Goal: Information Seeking & Learning: Check status

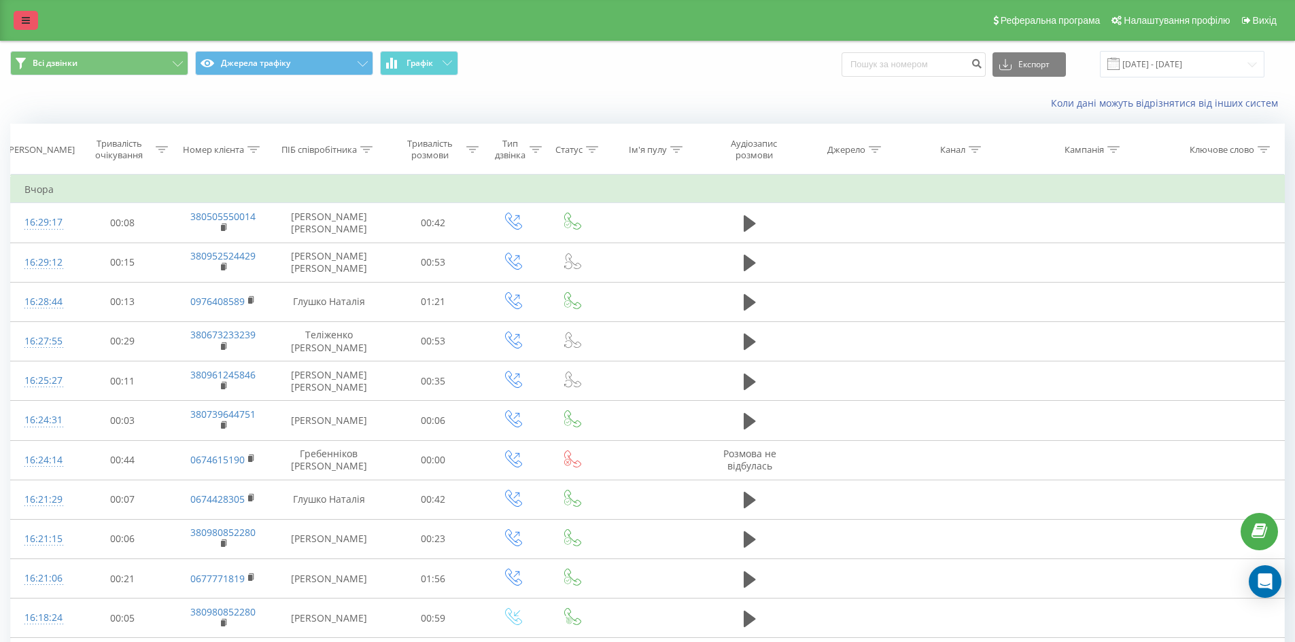
click at [26, 20] on icon at bounding box center [26, 21] width 8 height 10
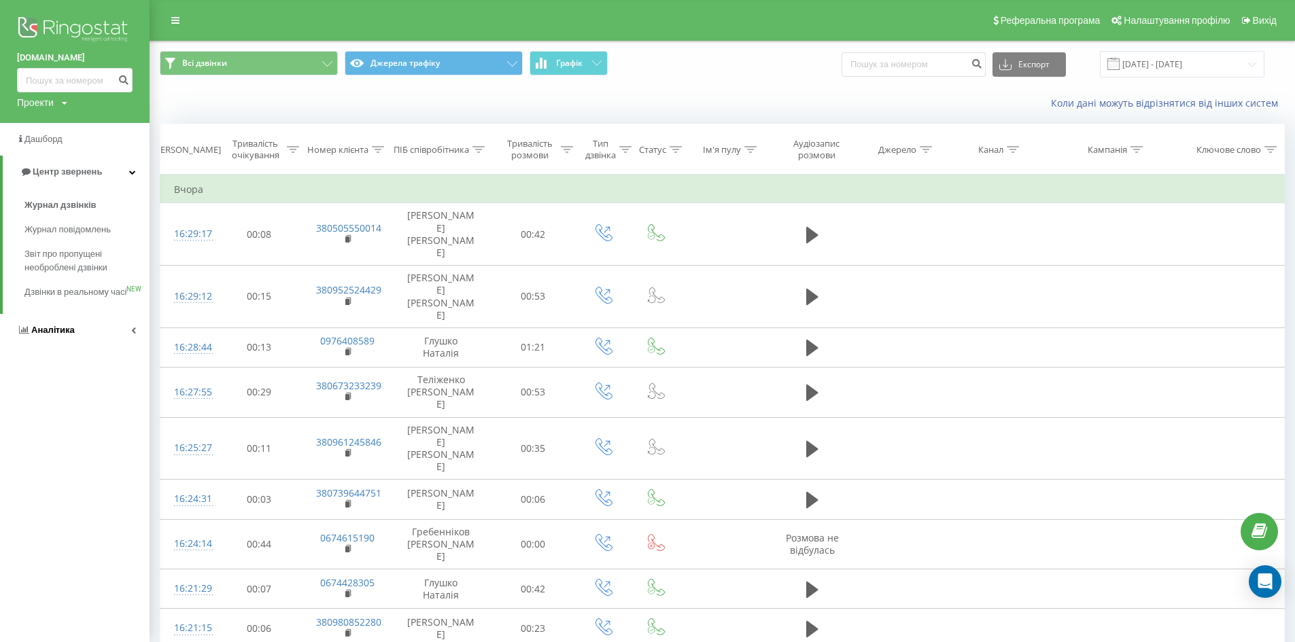
click at [139, 342] on link "Аналiтика" at bounding box center [75, 330] width 150 height 33
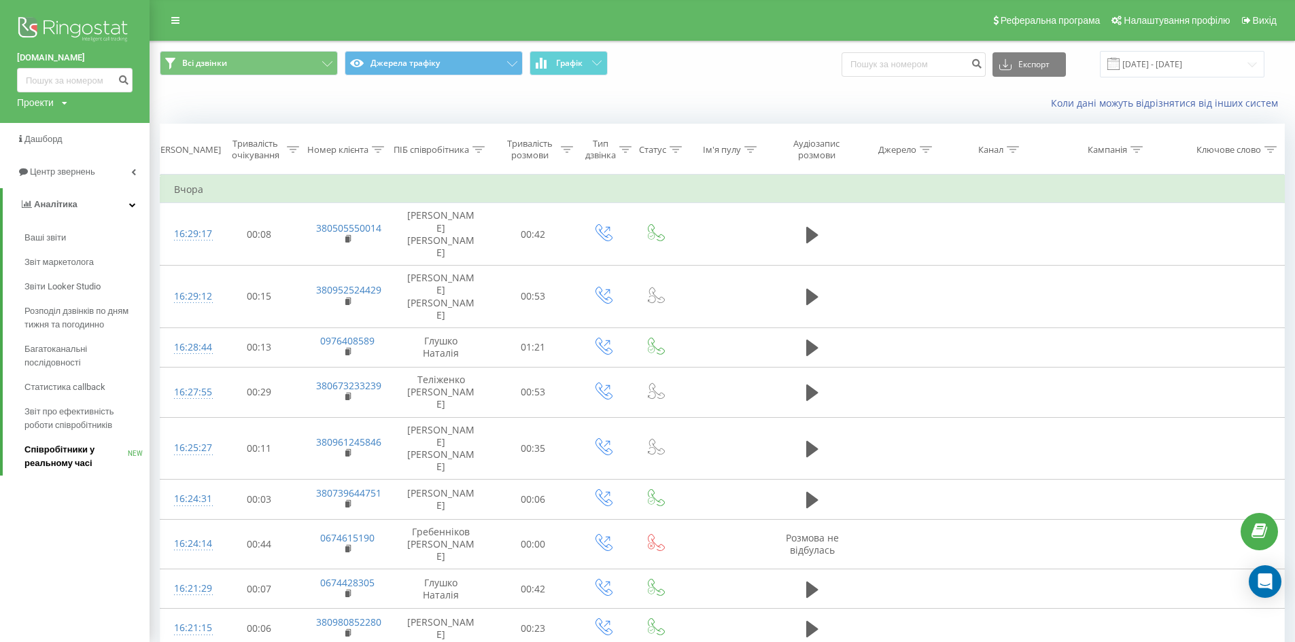
click at [38, 461] on span "Співробітники у реальному часі" at bounding box center [75, 456] width 103 height 27
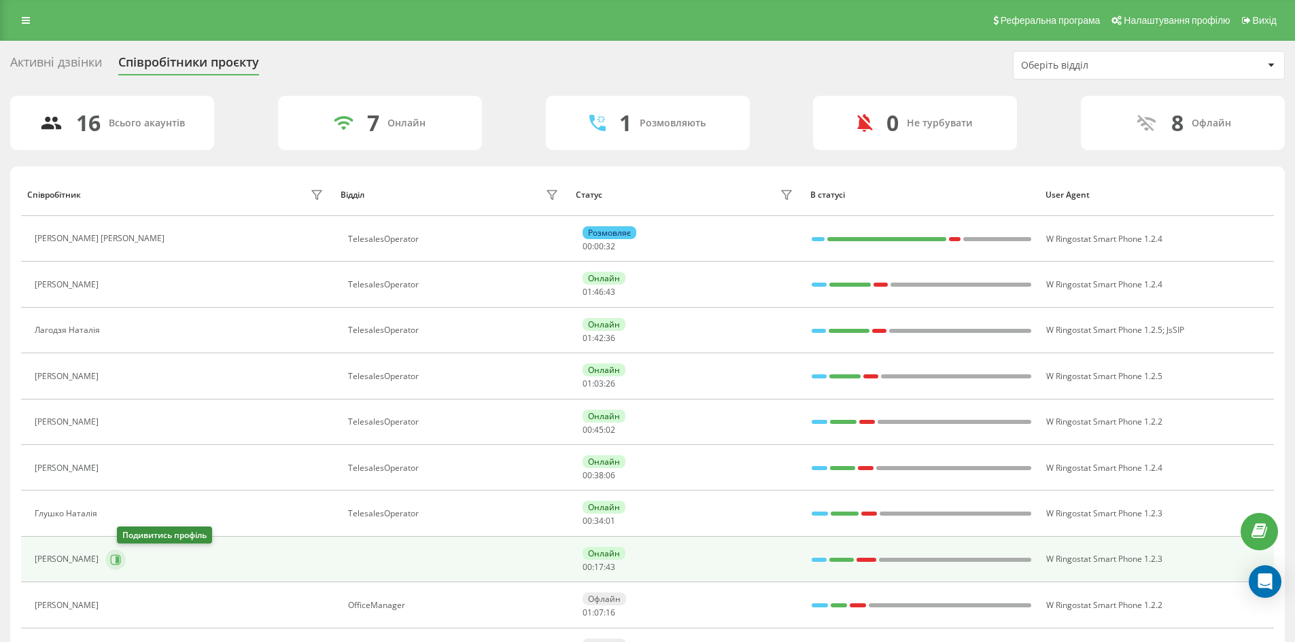
click at [121, 556] on icon at bounding box center [115, 560] width 11 height 11
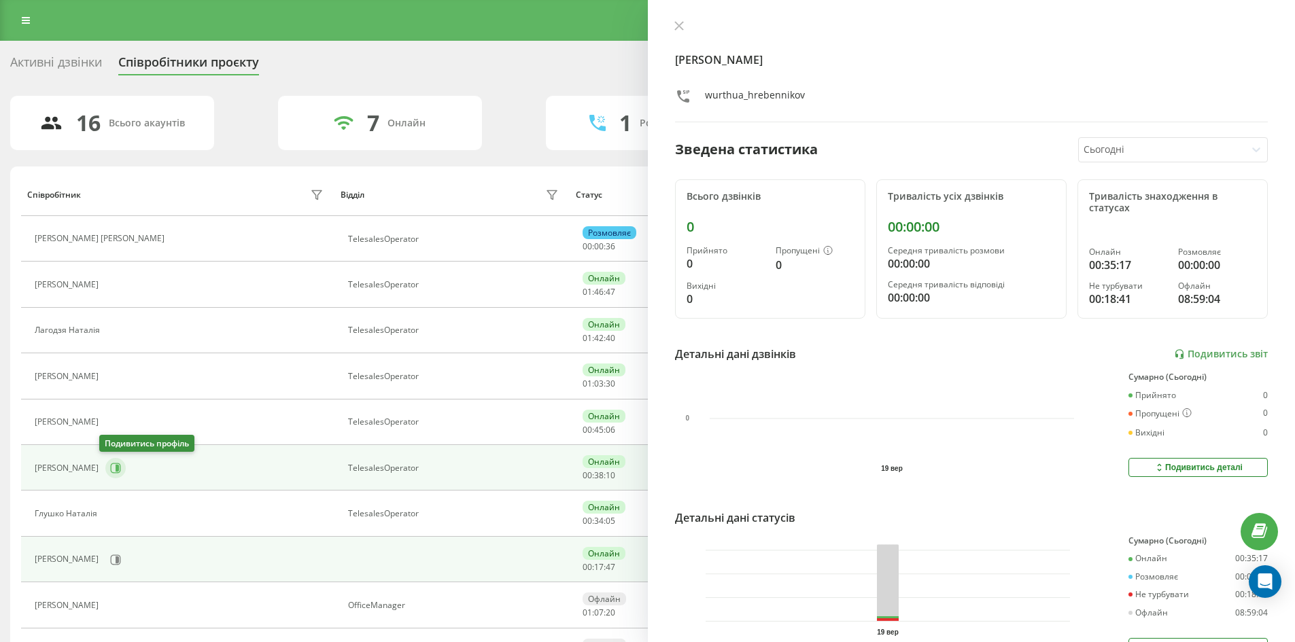
click at [106, 476] on button at bounding box center [115, 468] width 20 height 20
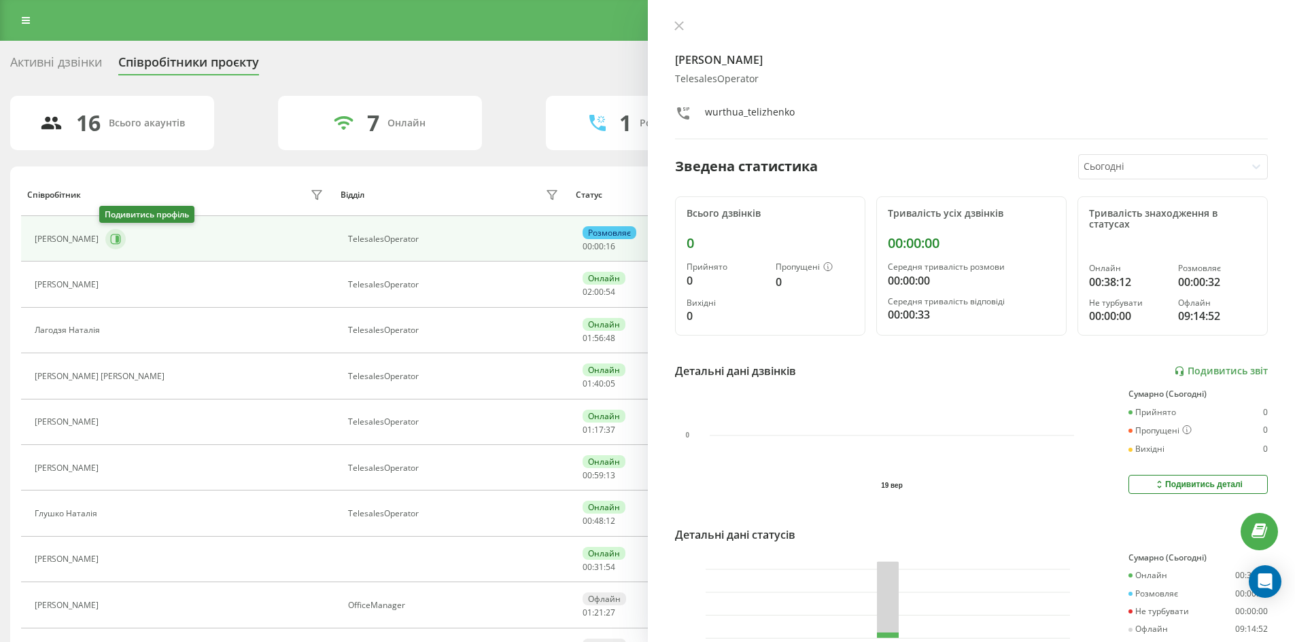
click at [116, 240] on icon at bounding box center [117, 239] width 3 height 7
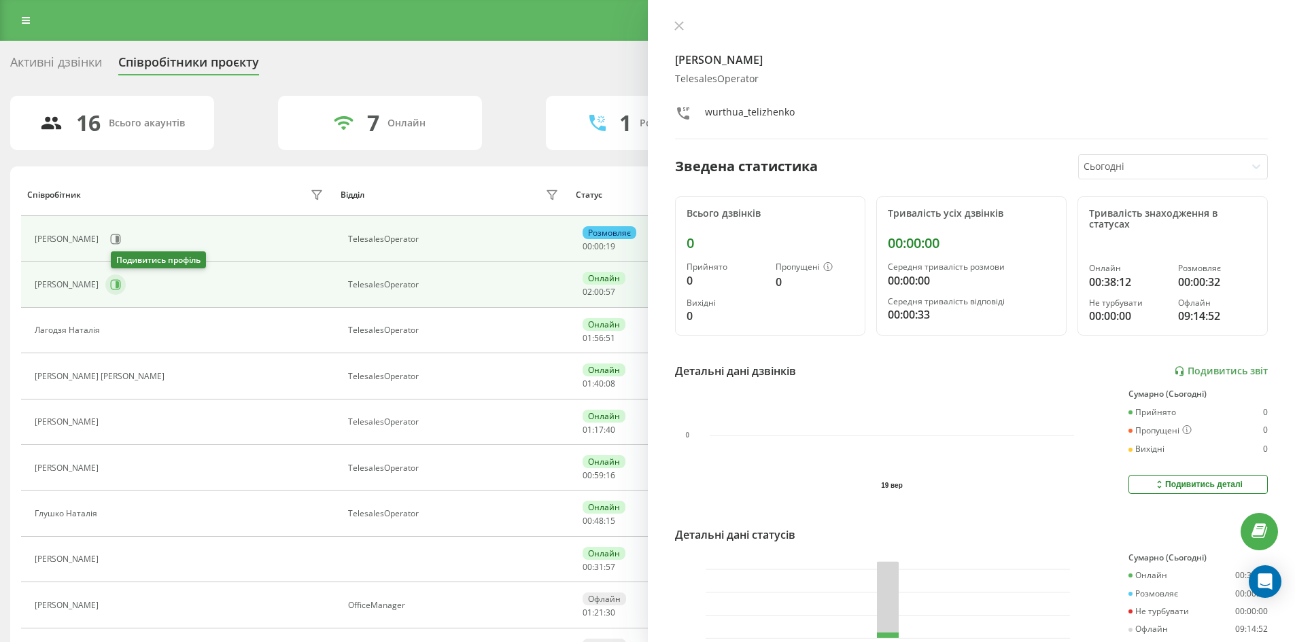
click at [121, 290] on icon at bounding box center [116, 285] width 10 height 10
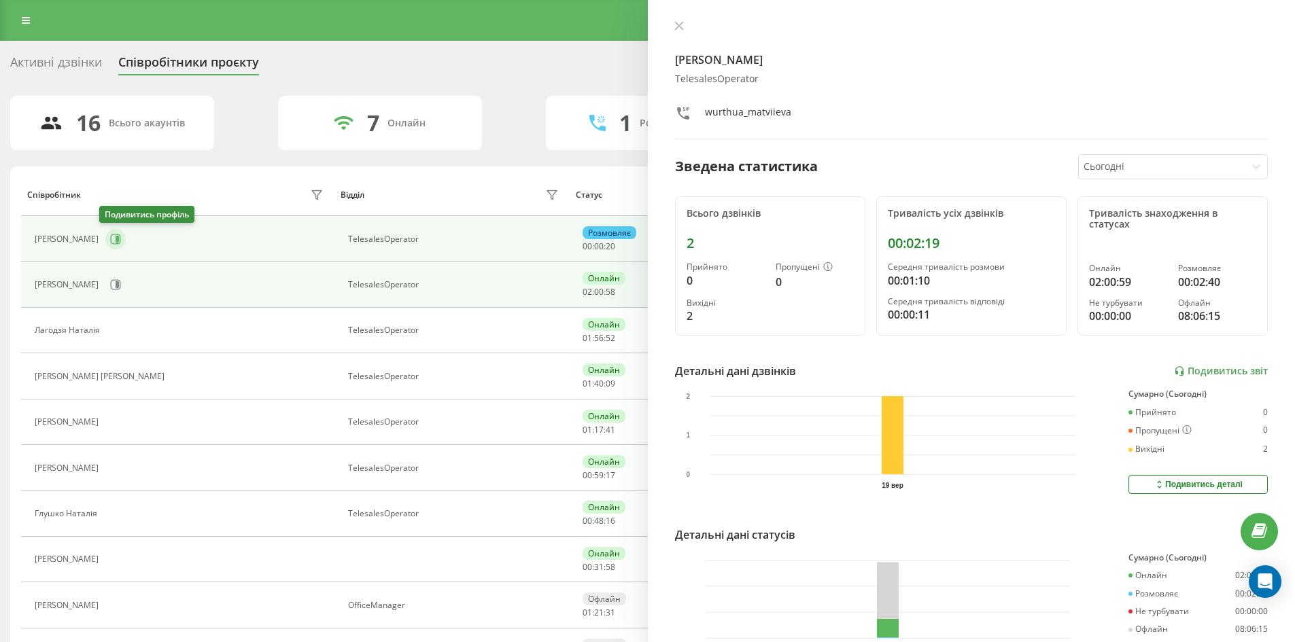
click at [116, 243] on button at bounding box center [115, 239] width 20 height 20
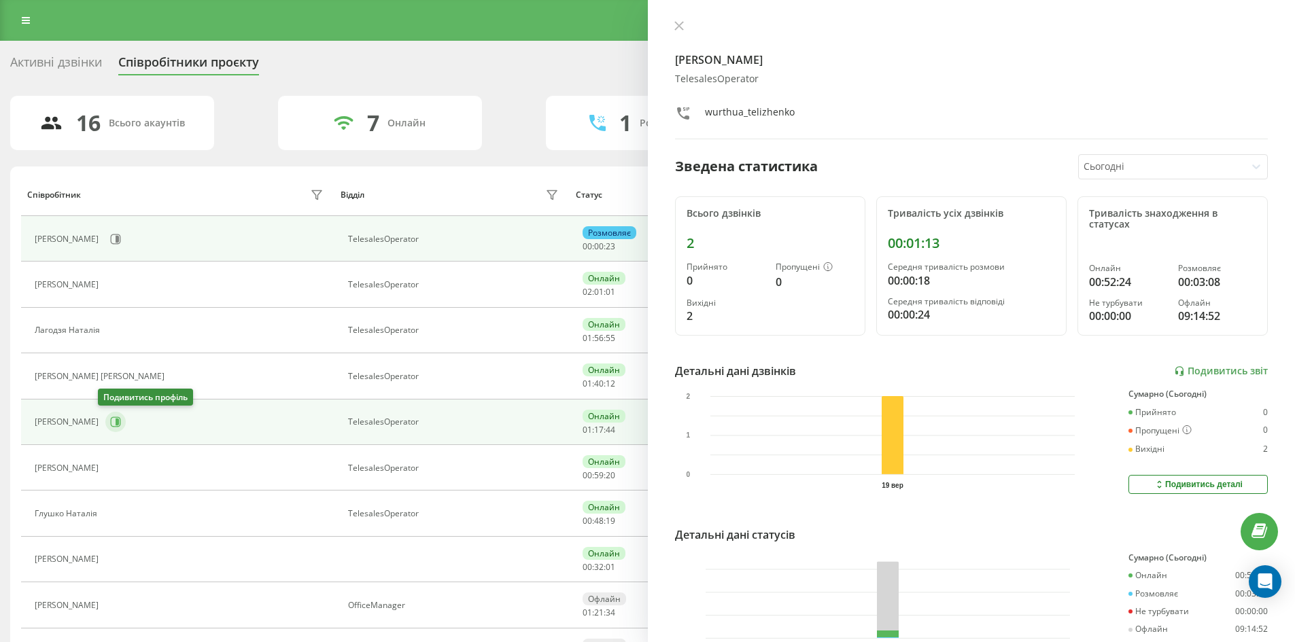
click at [114, 423] on icon at bounding box center [115, 422] width 11 height 11
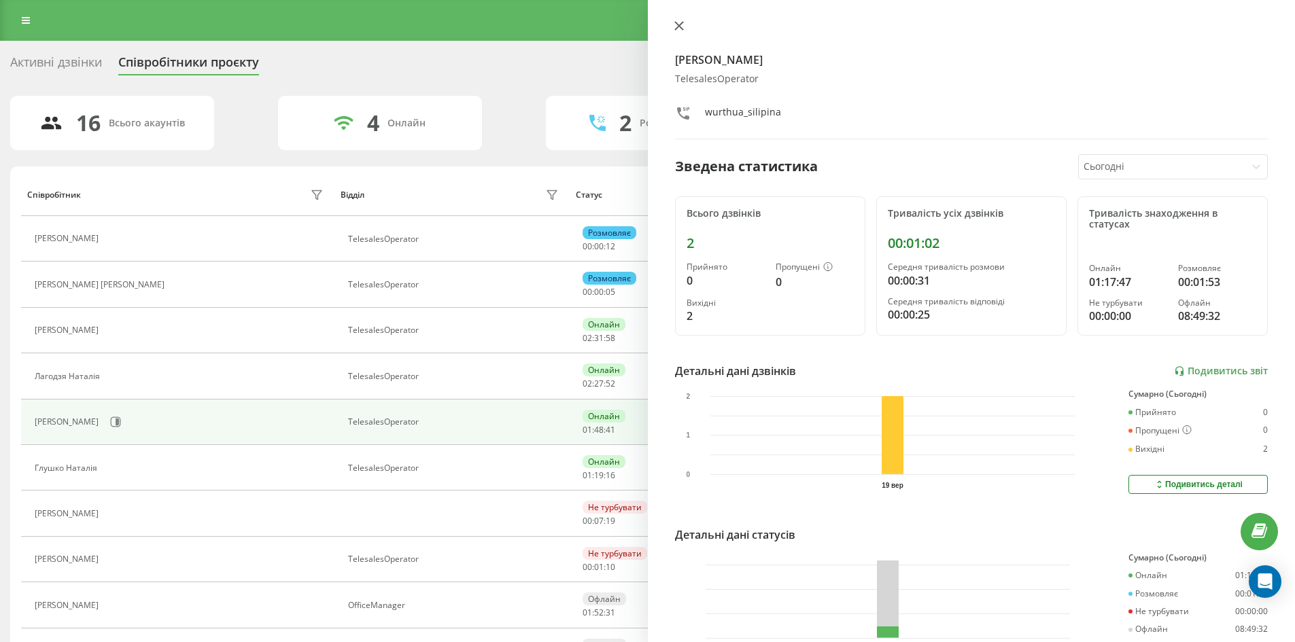
click at [678, 26] on icon at bounding box center [678, 26] width 8 height 8
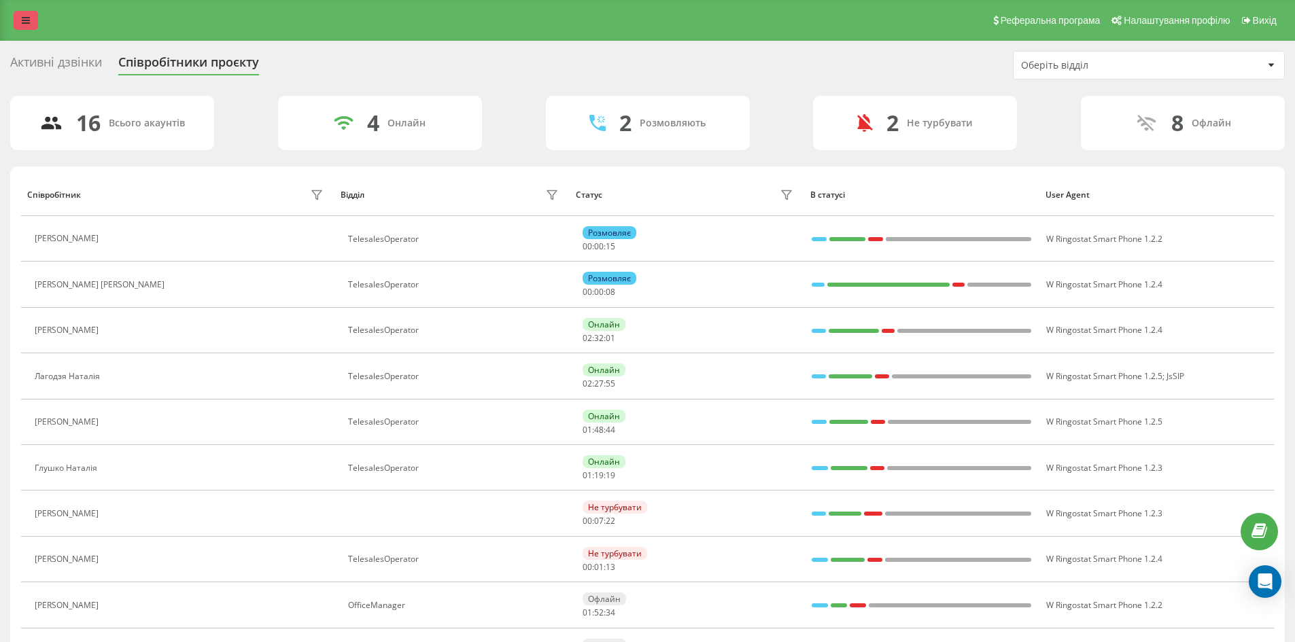
click at [31, 25] on link at bounding box center [26, 20] width 24 height 19
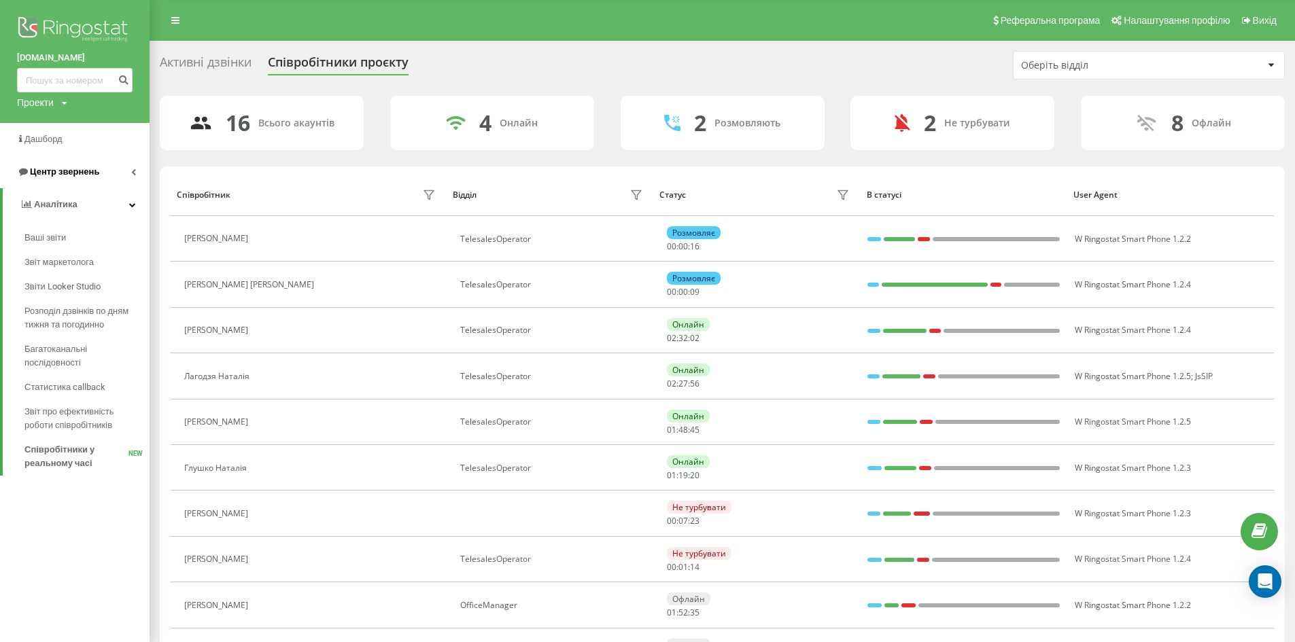
click at [133, 175] on icon at bounding box center [133, 172] width 5 height 7
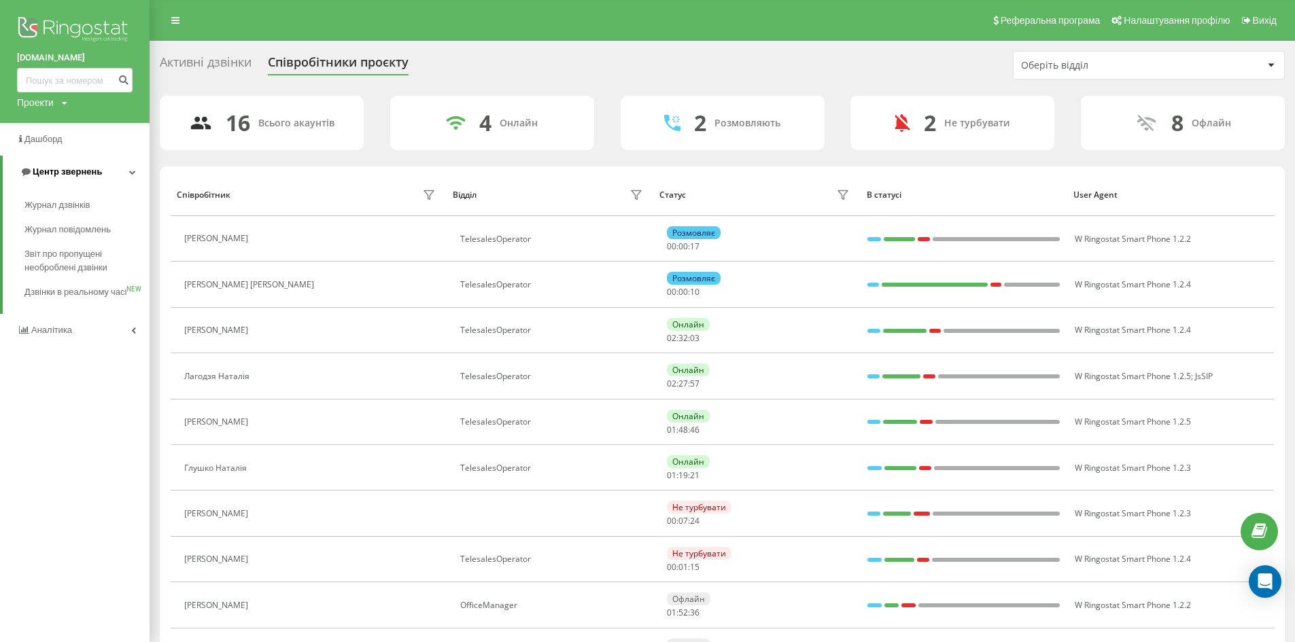
click at [131, 173] on icon at bounding box center [132, 172] width 7 height 7
click at [133, 173] on icon at bounding box center [133, 172] width 5 height 7
click at [83, 208] on span "Журнал дзвінків" at bounding box center [60, 205] width 72 height 14
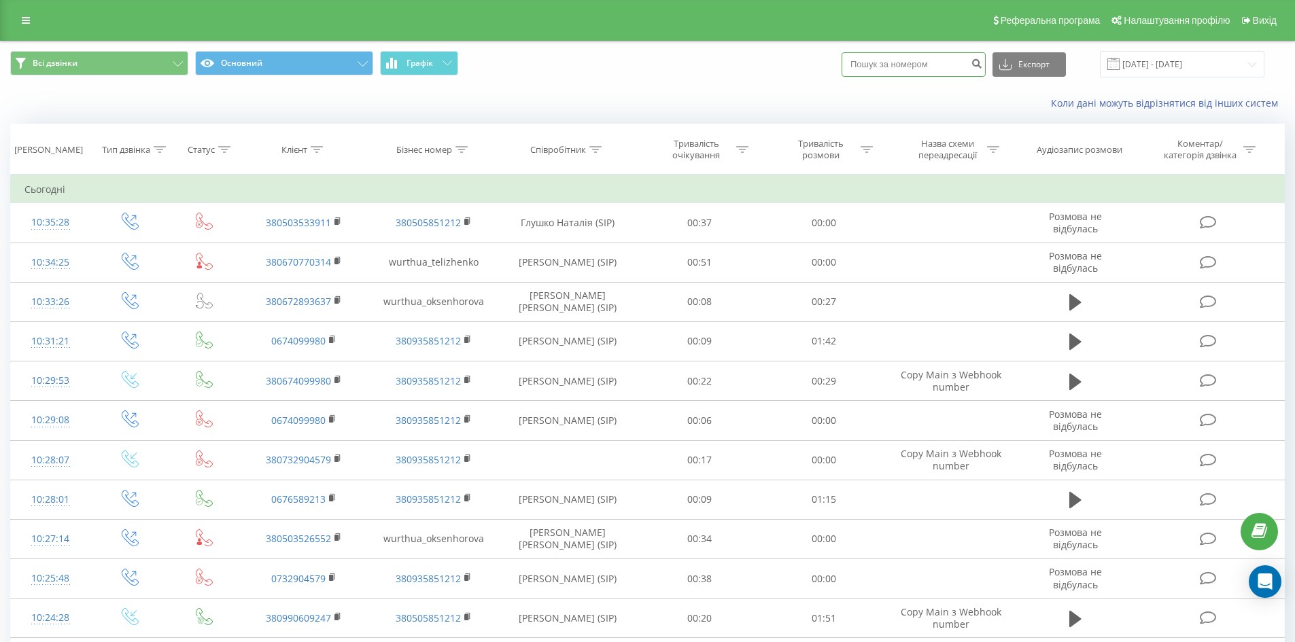
click at [928, 67] on input at bounding box center [914, 64] width 144 height 24
paste input "380995464164"
click at [874, 67] on input "380995464164" at bounding box center [914, 64] width 144 height 24
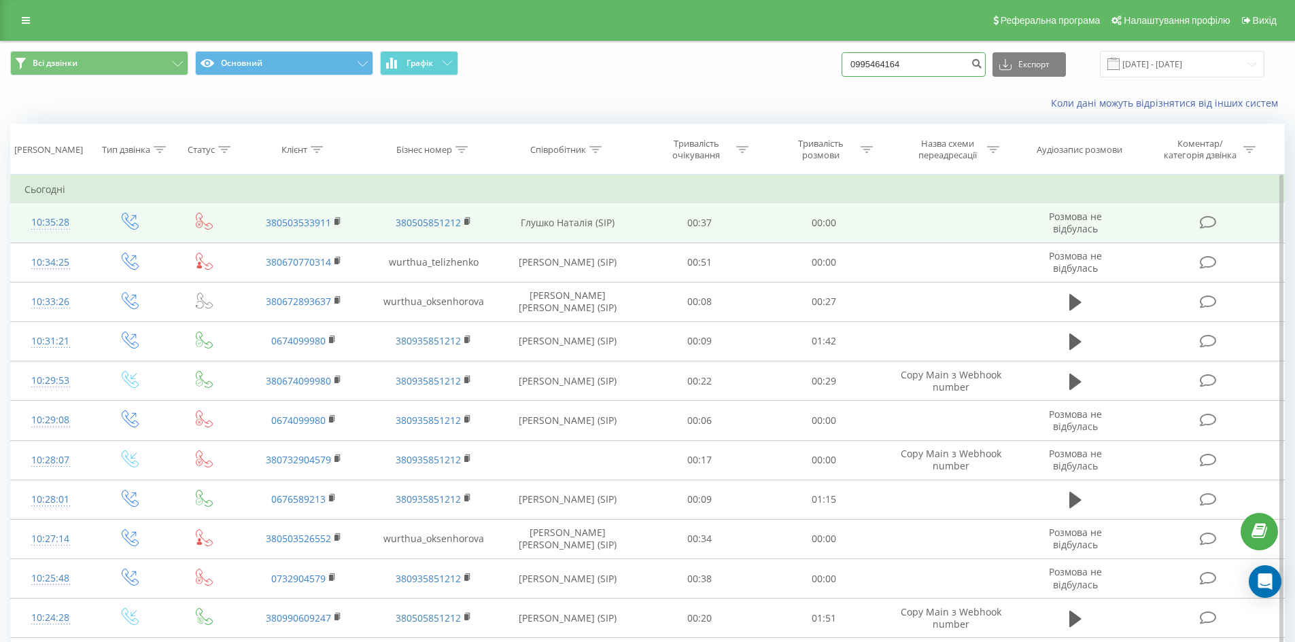
type input "0995464164"
